Goal: Task Accomplishment & Management: Manage account settings

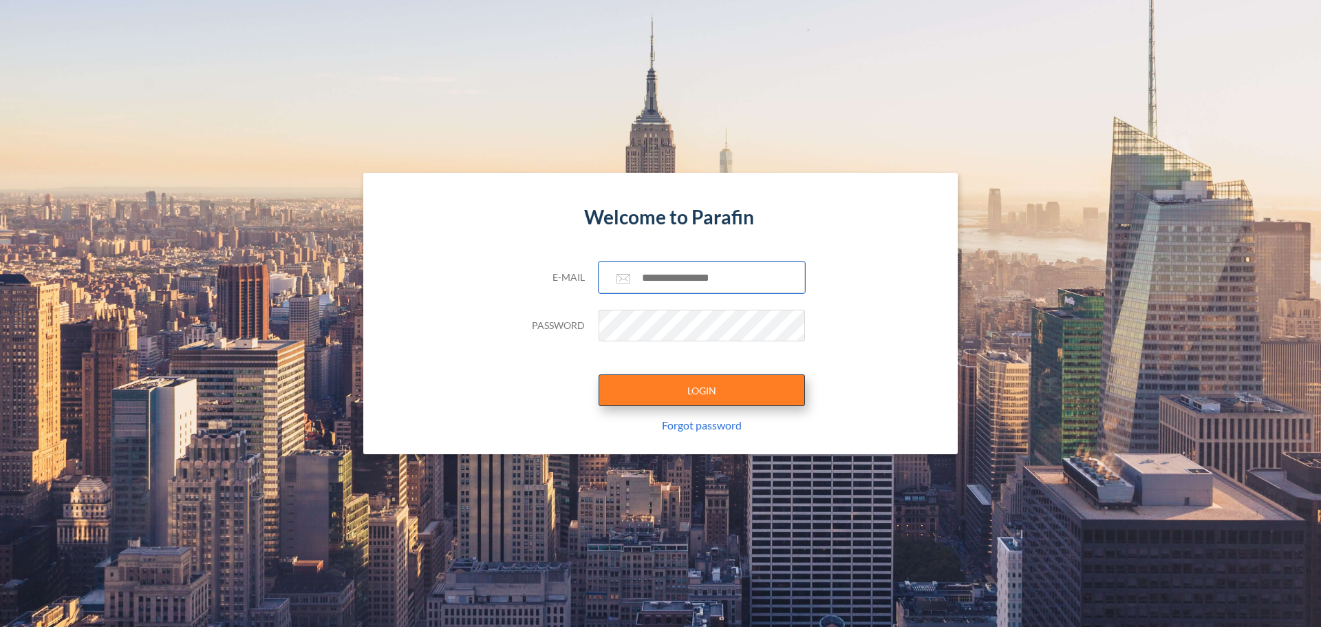
type input "**********"
click at [623, 385] on button "LOGIN" at bounding box center [701, 390] width 206 height 32
